Goal: Task Accomplishment & Management: Manage account settings

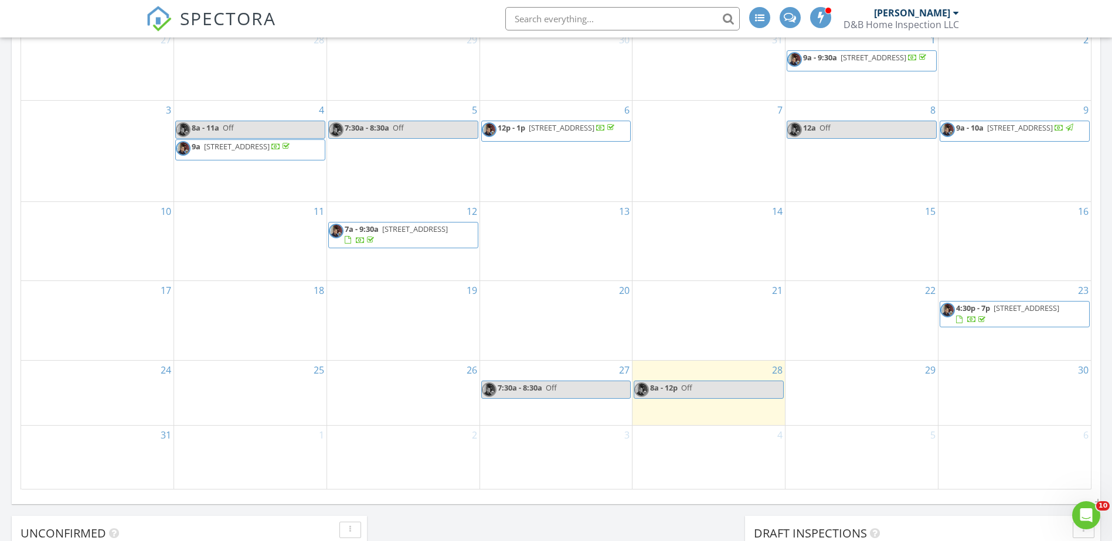
scroll to position [586, 0]
drag, startPoint x: 1020, startPoint y: 338, endPoint x: 1016, endPoint y: 316, distance: 22.1
click at [1016, 313] on span "1403 Congressional Way, Deerfield Beach 33442" at bounding box center [1026, 307] width 66 height 11
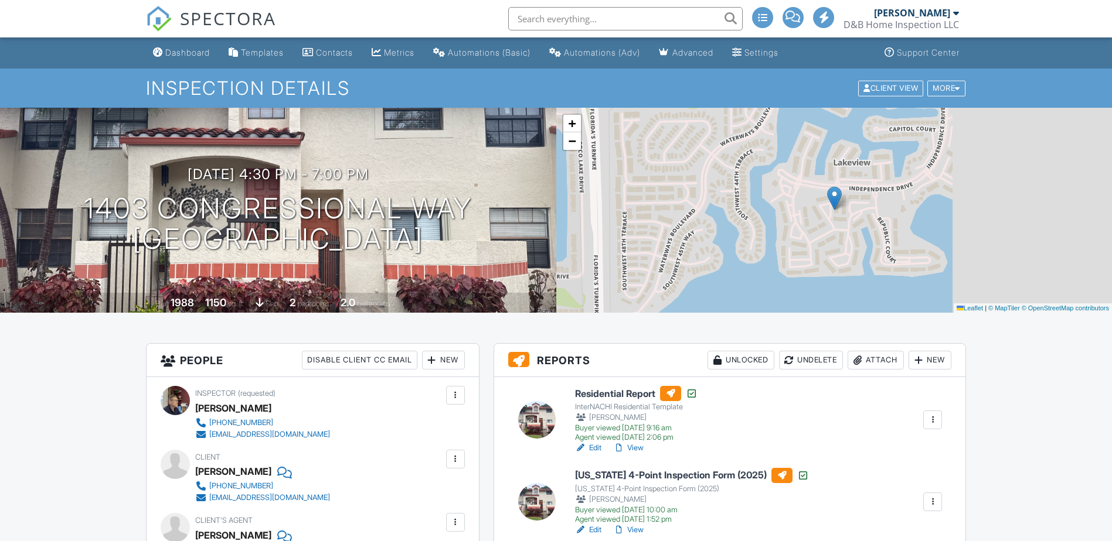
scroll to position [117, 0]
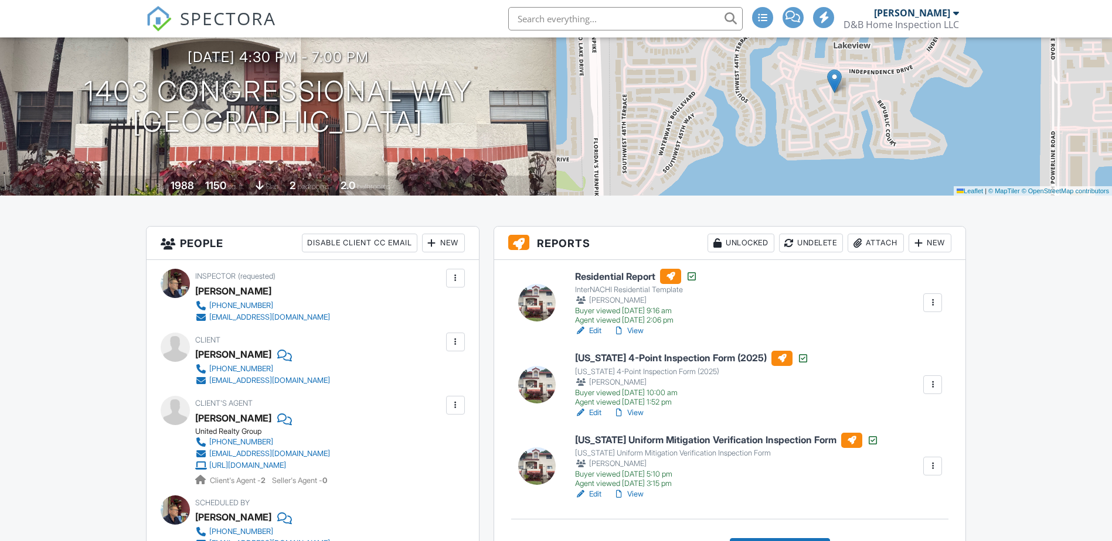
click at [621, 278] on h6 "Residential Report" at bounding box center [636, 276] width 122 height 15
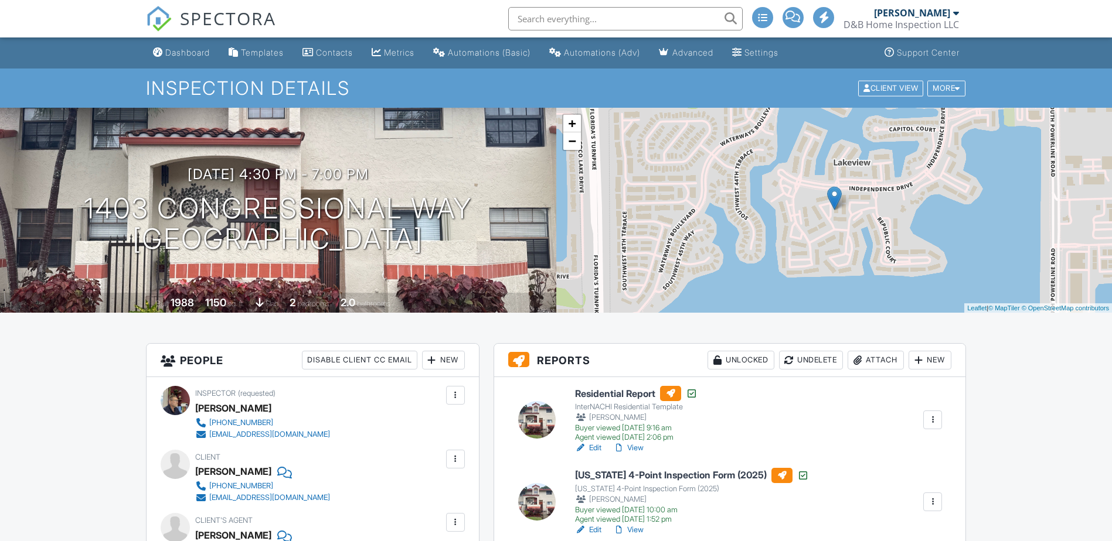
scroll to position [117, 0]
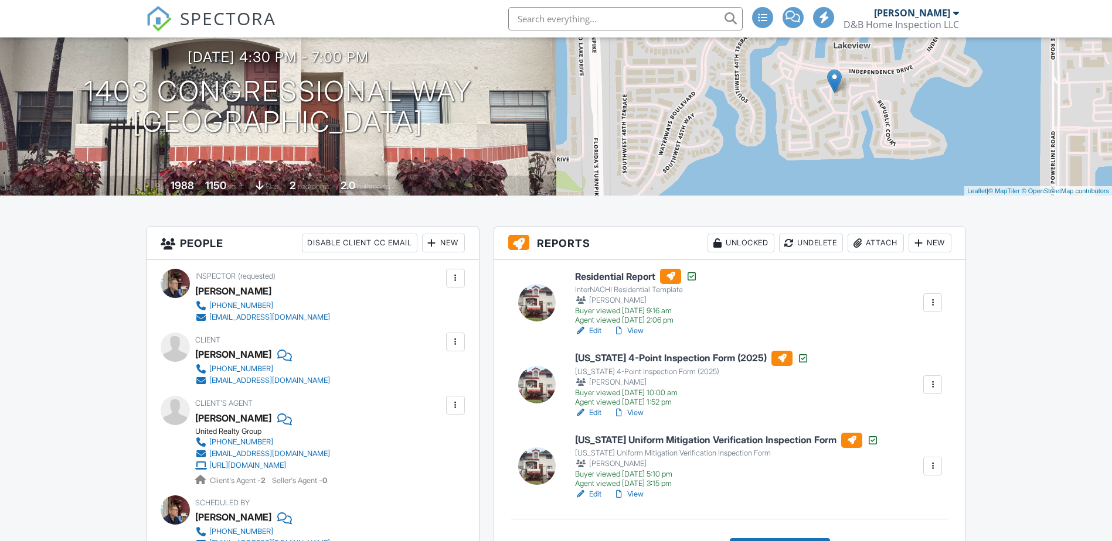
click at [643, 359] on h6 "[US_STATE] 4-Point Inspection Form (2025)" at bounding box center [692, 358] width 234 height 15
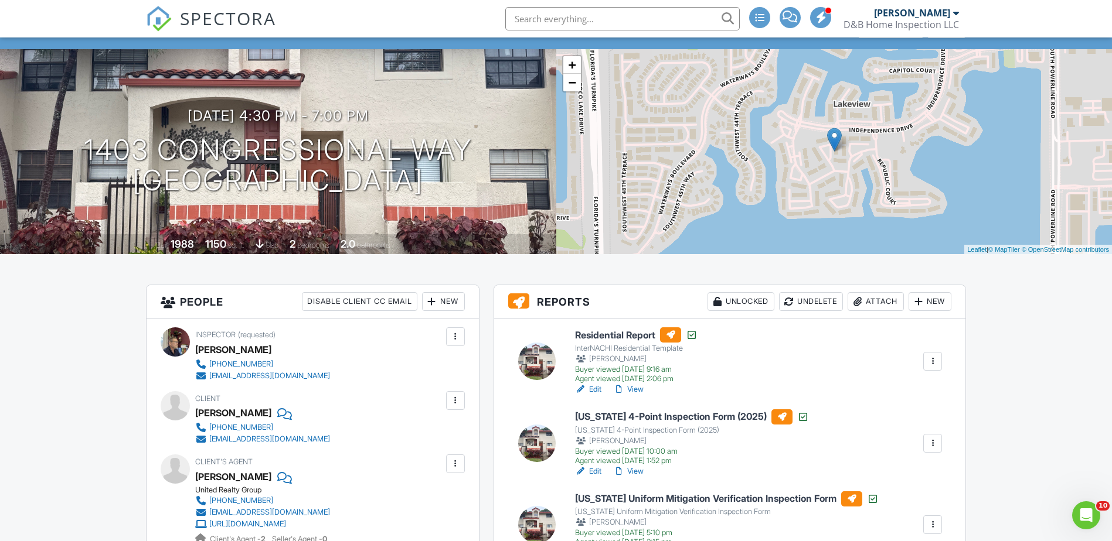
click at [624, 496] on h6 "[US_STATE] Uniform Mitigation Verification Inspection Form" at bounding box center [727, 499] width 304 height 15
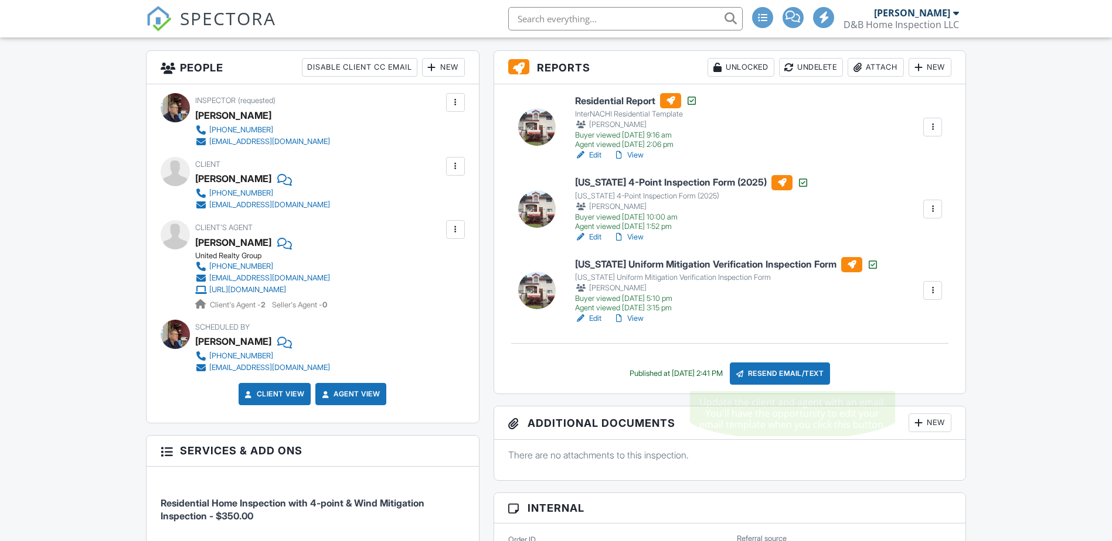
click at [794, 374] on div "Resend Email/Text" at bounding box center [780, 374] width 101 height 22
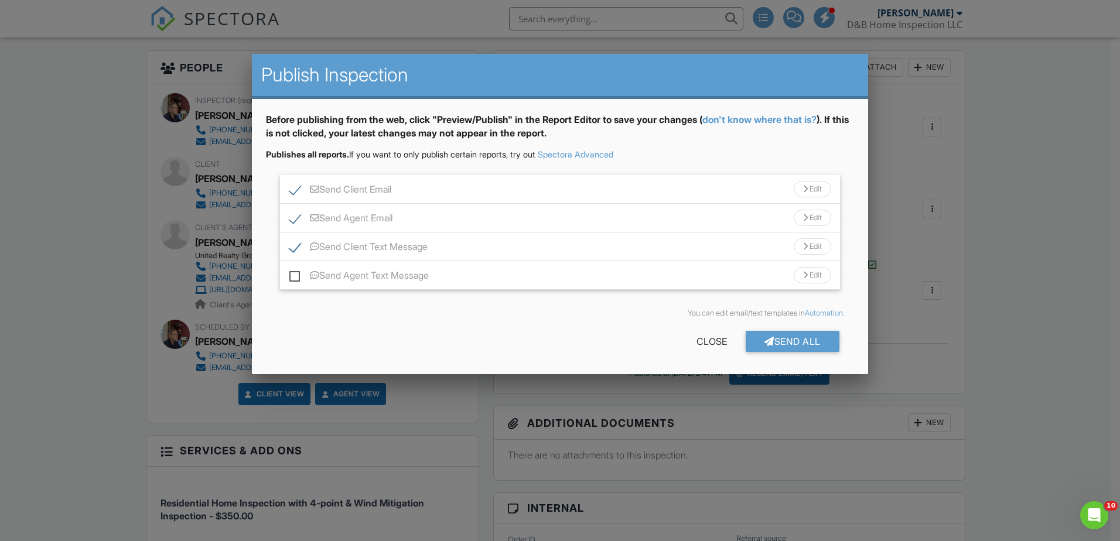
click at [289, 217] on div "Send Agent Email Edit" at bounding box center [560, 218] width 560 height 29
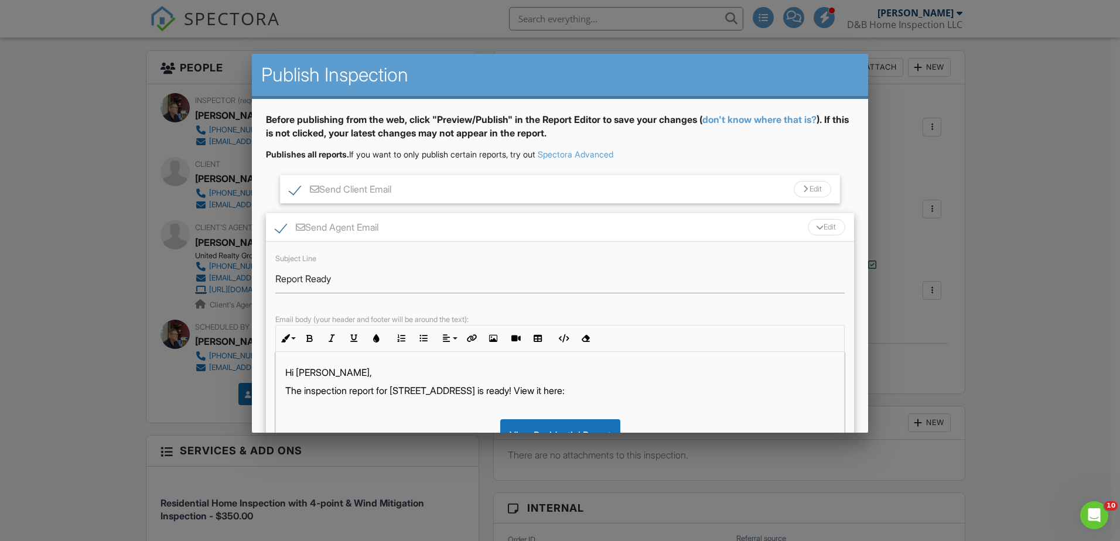
click at [287, 227] on label "Send Agent Email" at bounding box center [326, 229] width 103 height 15
checkbox input "false"
click at [440, 222] on div "Send Agent Email Edit" at bounding box center [560, 227] width 588 height 29
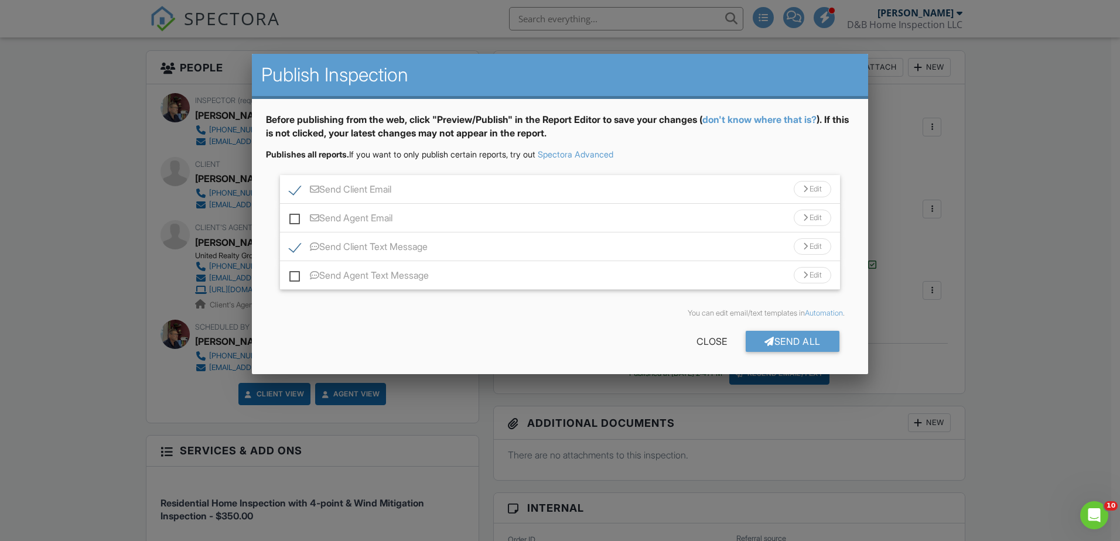
click at [772, 326] on div "You can edit email/text templates in Automation ." at bounding box center [560, 313] width 588 height 28
click at [779, 340] on div "Send All" at bounding box center [793, 341] width 94 height 21
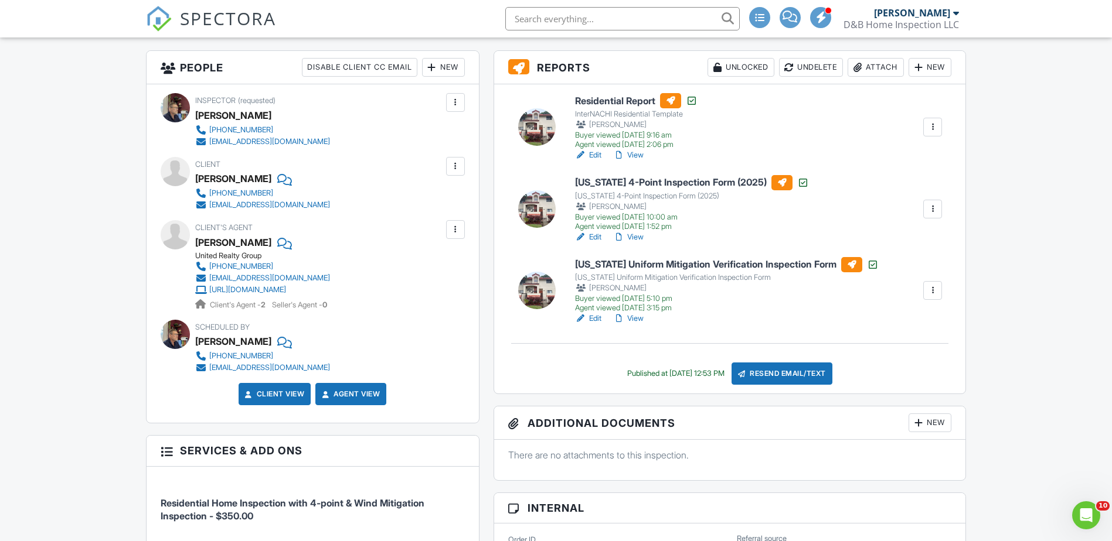
click at [676, 427] on h3 "Additional Documents New" at bounding box center [730, 423] width 472 height 33
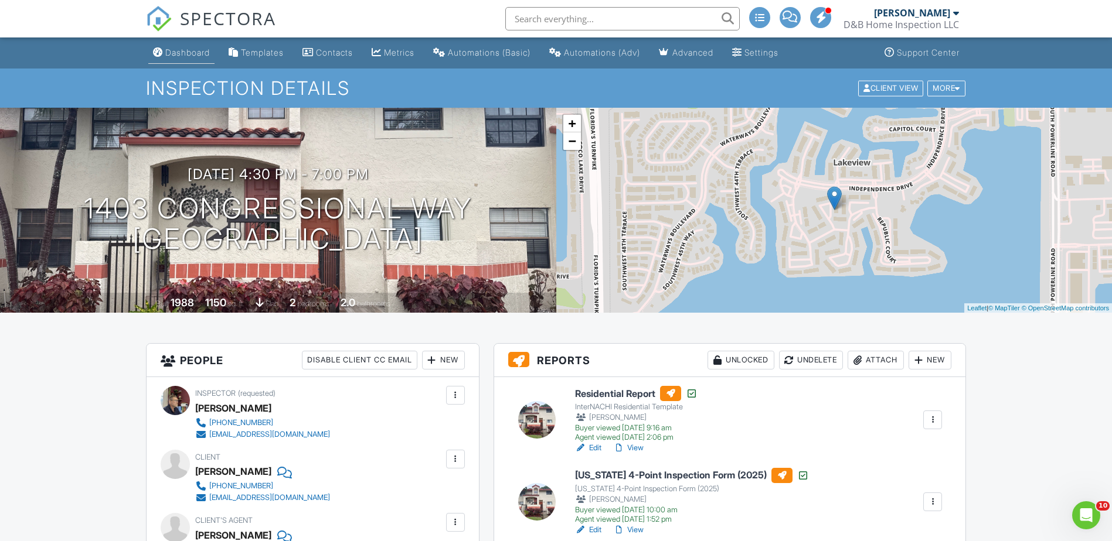
click at [188, 49] on div "Dashboard" at bounding box center [187, 52] width 45 height 10
